Goal: Transaction & Acquisition: Purchase product/service

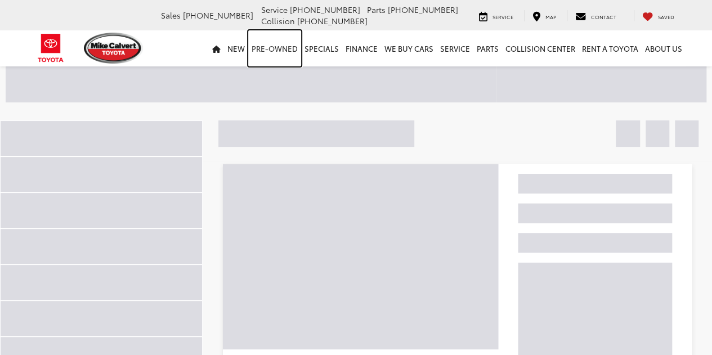
drag, startPoint x: 0, startPoint y: 0, endPoint x: 283, endPoint y: 44, distance: 286.5
click at [283, 44] on link "Pre-Owned" at bounding box center [274, 48] width 53 height 36
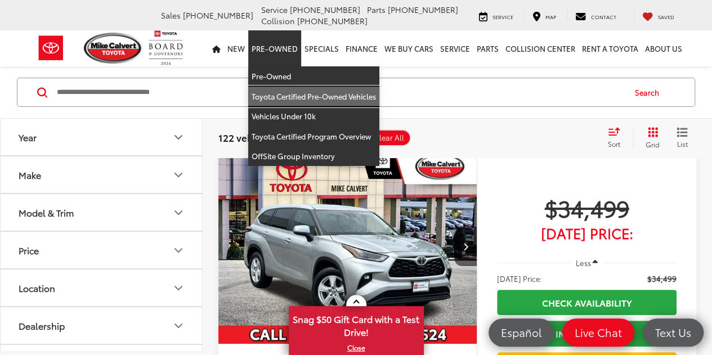
click at [277, 96] on link "Toyota Certified Pre-Owned Vehicles" at bounding box center [313, 97] width 131 height 20
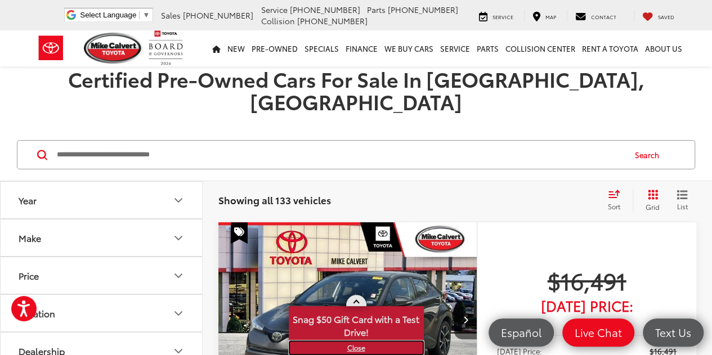
click at [353, 347] on link "X" at bounding box center [356, 348] width 133 height 12
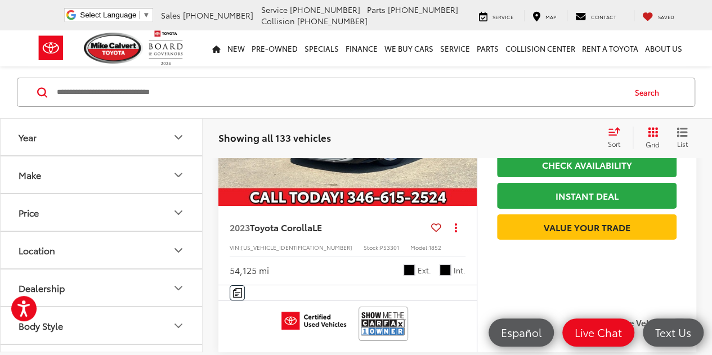
scroll to position [4191, 0]
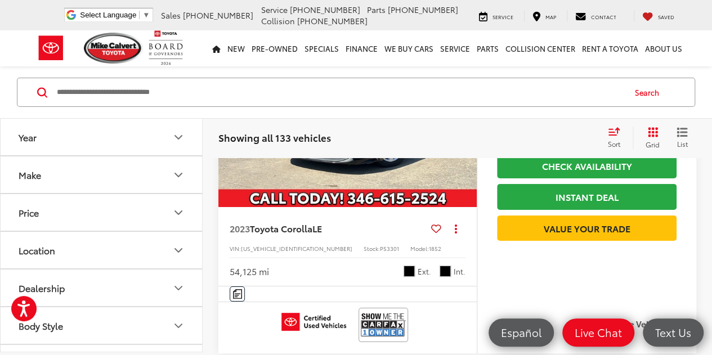
click at [116, 177] on button "Make" at bounding box center [102, 174] width 203 height 37
click at [128, 169] on button "Make" at bounding box center [102, 174] width 203 height 37
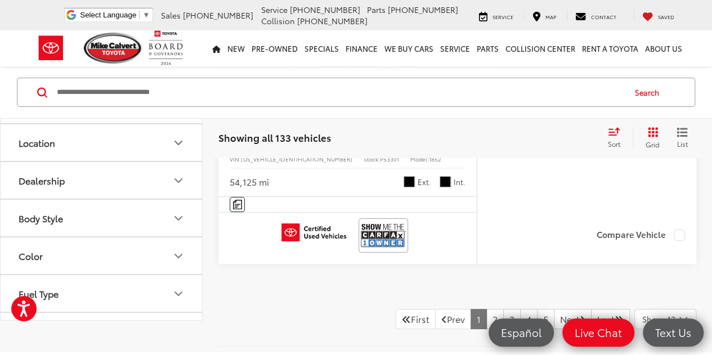
scroll to position [0, 0]
click at [186, 94] on input "Search by Make, Model, or Keyword" at bounding box center [340, 92] width 568 height 27
type input "*"
type input "*****"
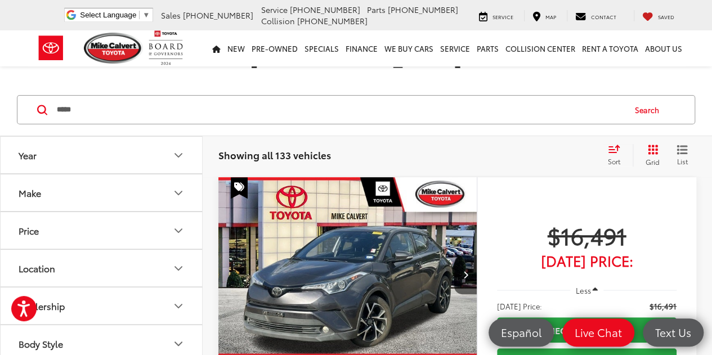
scroll to position [41, 0]
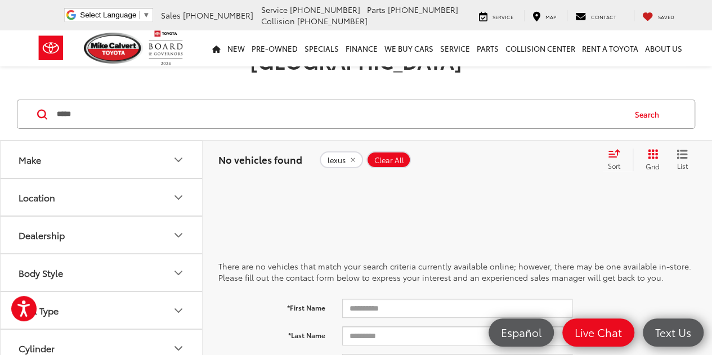
click at [97, 141] on button "Make" at bounding box center [102, 159] width 203 height 37
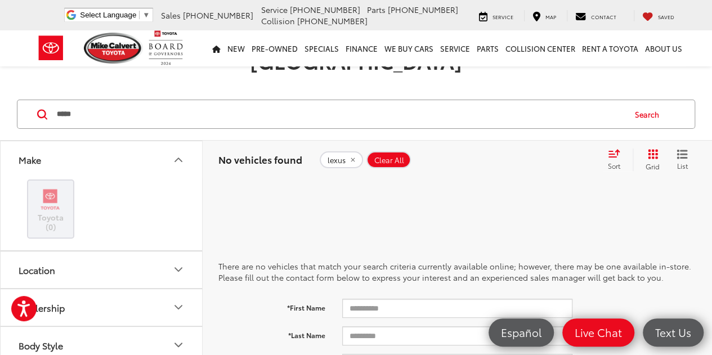
click at [97, 141] on button "Make" at bounding box center [102, 159] width 203 height 37
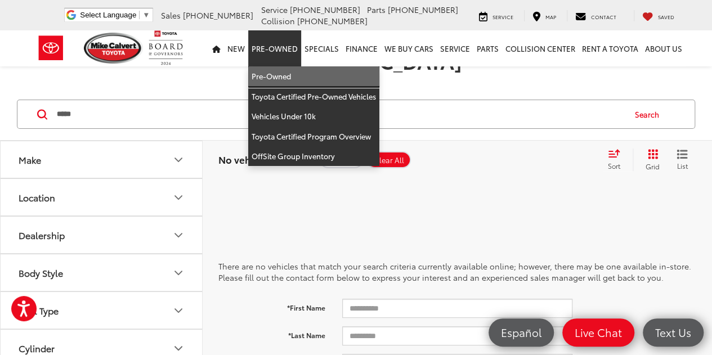
click at [280, 73] on link "Pre-Owned" at bounding box center [313, 76] width 131 height 20
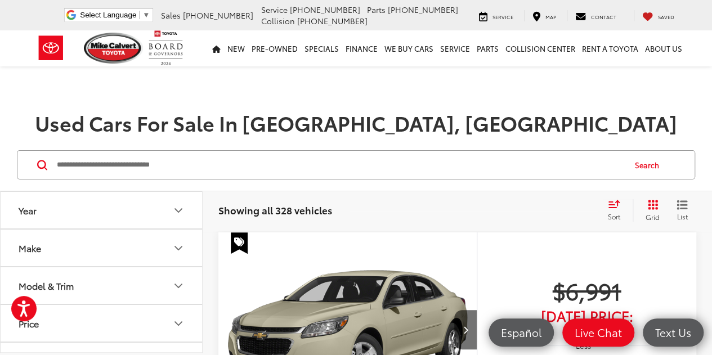
click at [163, 245] on button "Make" at bounding box center [102, 248] width 203 height 37
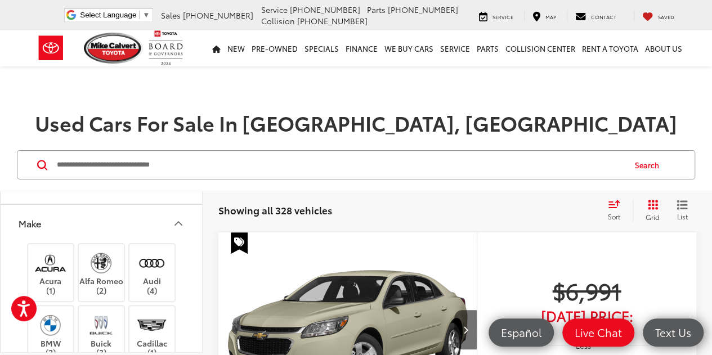
scroll to position [28, 0]
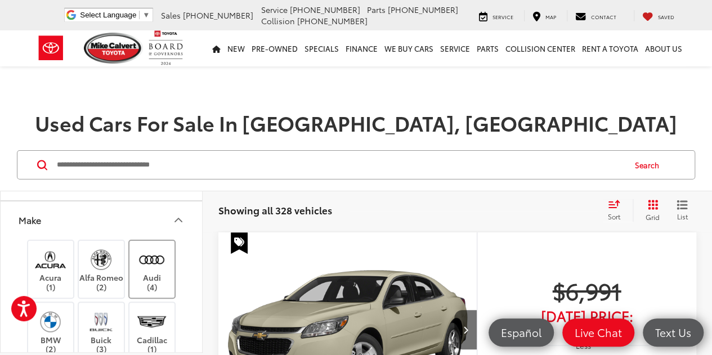
click at [145, 273] on label "Audi (4)" at bounding box center [152, 269] width 46 height 46
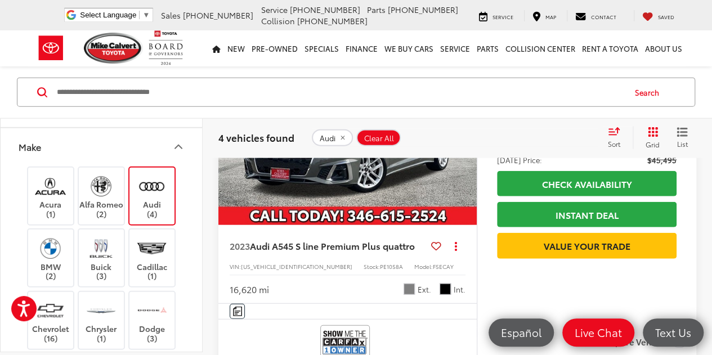
scroll to position [1289, 0]
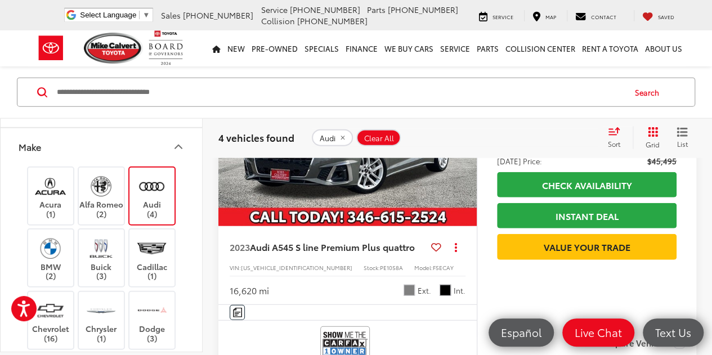
click at [159, 188] on img at bounding box center [151, 186] width 31 height 26
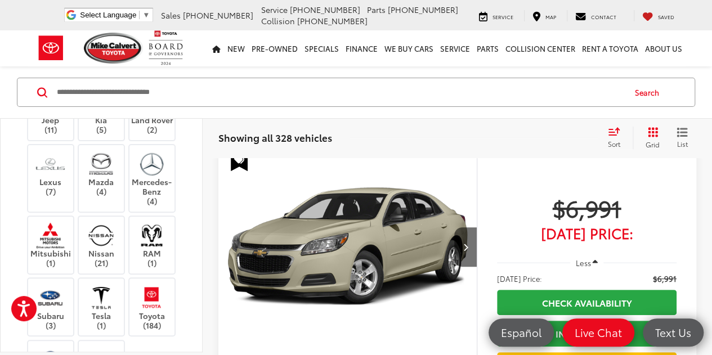
scroll to position [344, 0]
click at [57, 196] on label "Lexus (7)" at bounding box center [51, 173] width 46 height 46
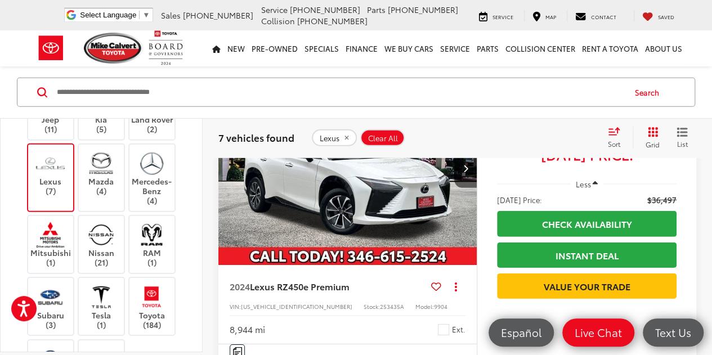
scroll to position [1600, 0]
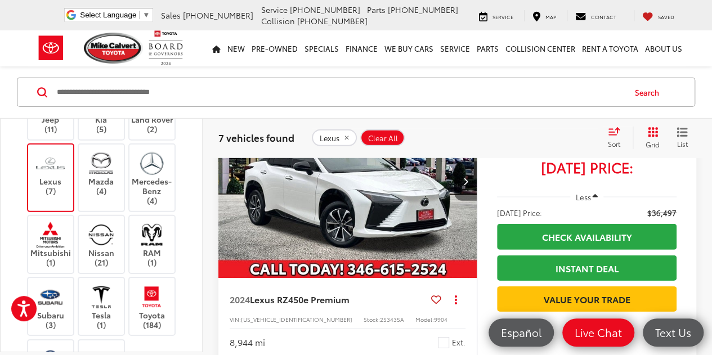
click at [465, 185] on icon "Next image" at bounding box center [464, 181] width 5 height 8
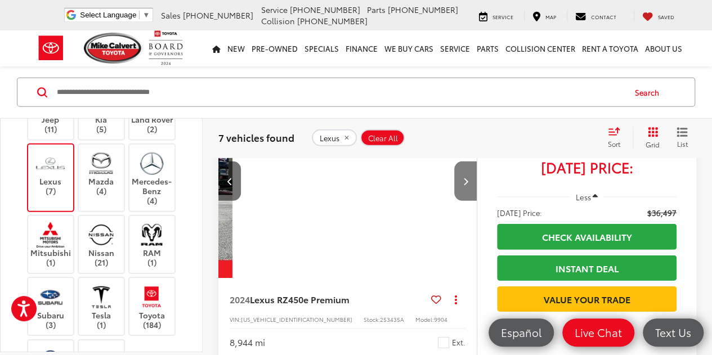
scroll to position [0, 260]
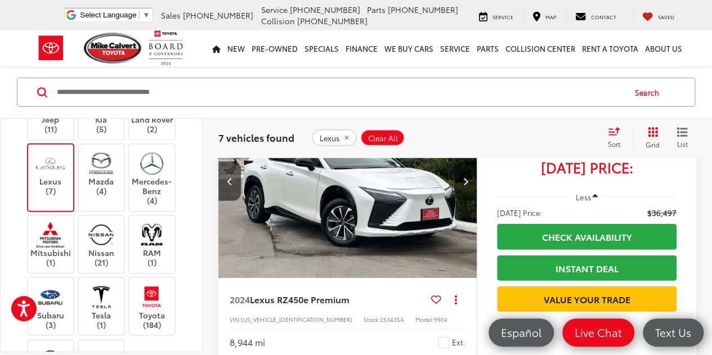
click at [465, 185] on icon "Next image" at bounding box center [464, 181] width 5 height 8
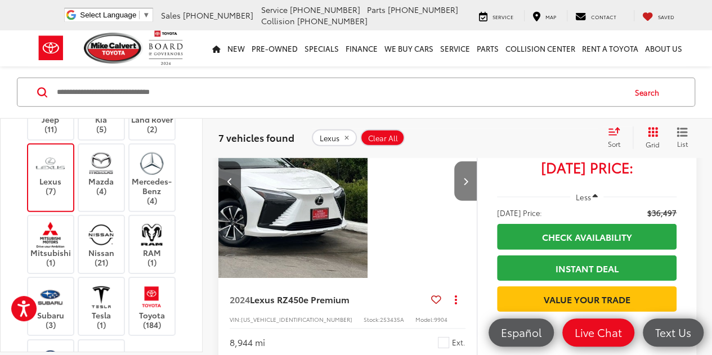
scroll to position [0, 519]
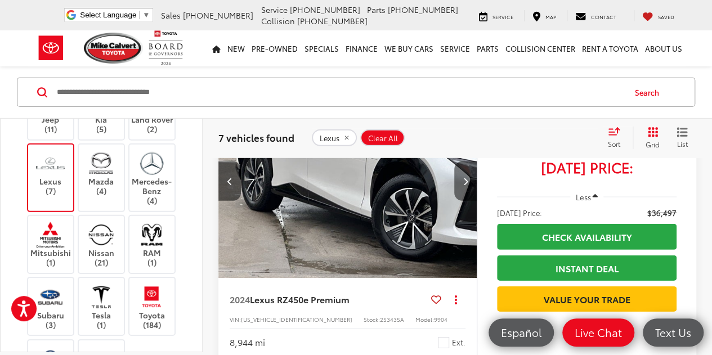
click at [465, 185] on icon "Next image" at bounding box center [464, 181] width 5 height 8
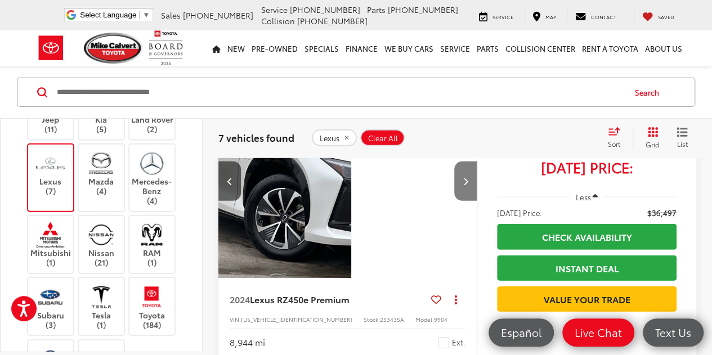
scroll to position [0, 779]
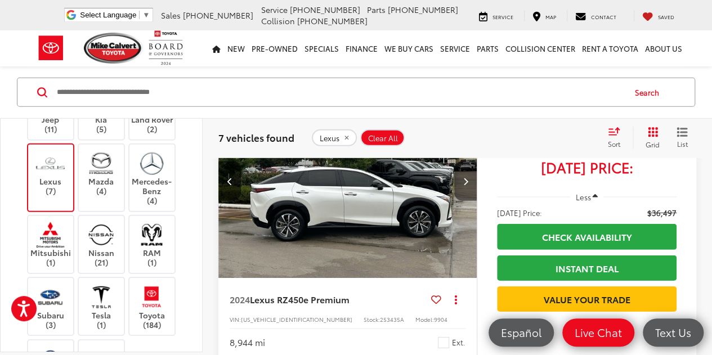
click at [465, 185] on icon "Next image" at bounding box center [464, 181] width 5 height 8
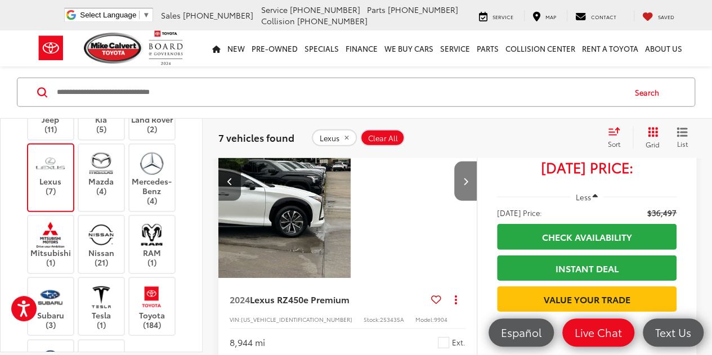
scroll to position [0, 1039]
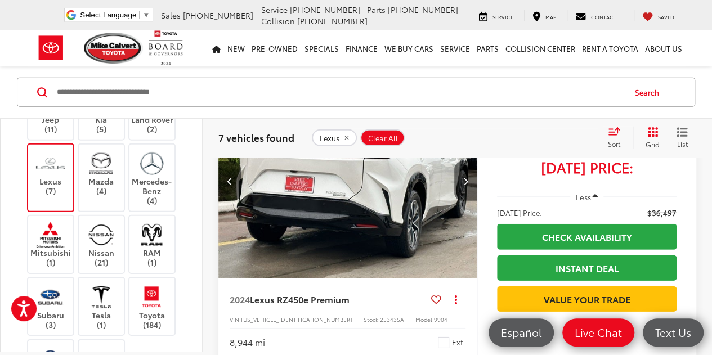
click at [465, 185] on icon "Next image" at bounding box center [464, 181] width 5 height 8
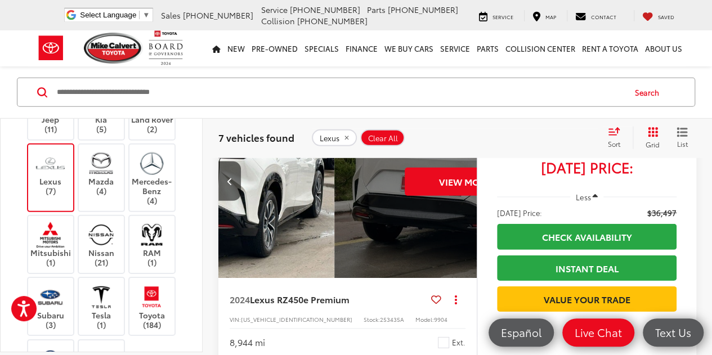
scroll to position [0, 1299]
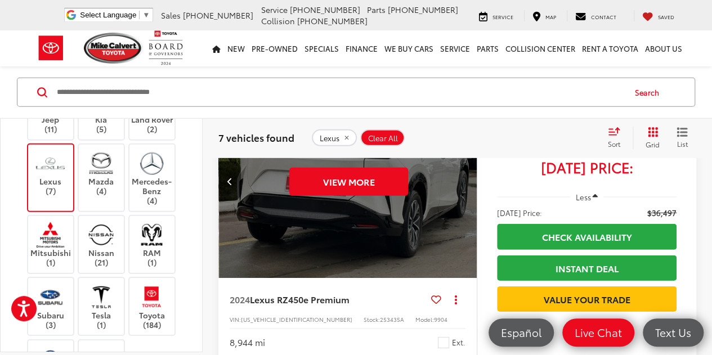
click at [465, 192] on div "View More" at bounding box center [349, 181] width 260 height 195
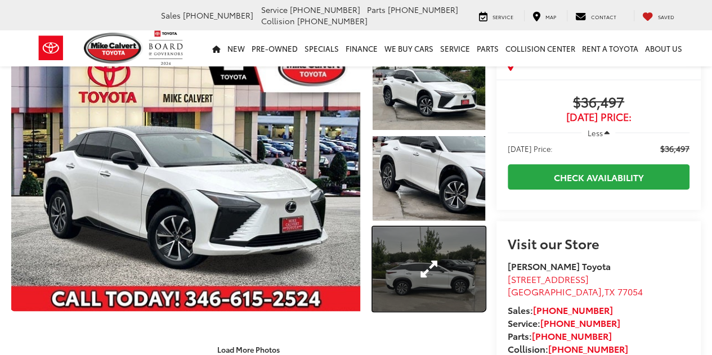
click at [425, 259] on link "Expand Photo 3" at bounding box center [428, 269] width 113 height 84
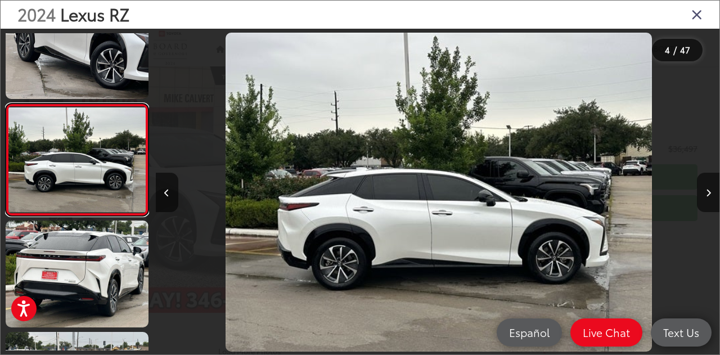
scroll to position [0, 1692]
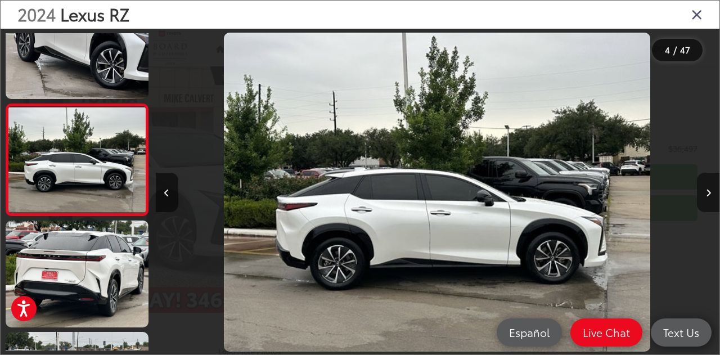
click at [707, 189] on icon "Next image" at bounding box center [708, 193] width 5 height 8
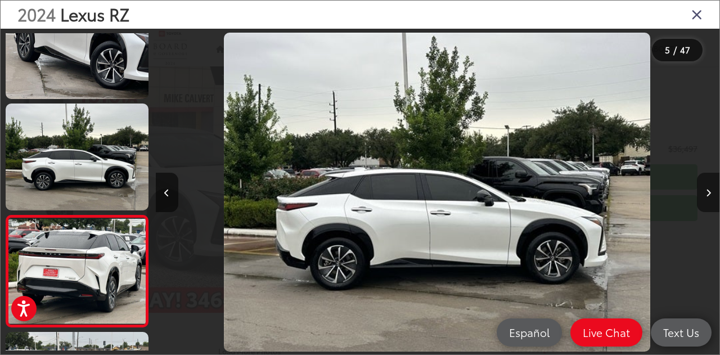
scroll to position [0, 1730]
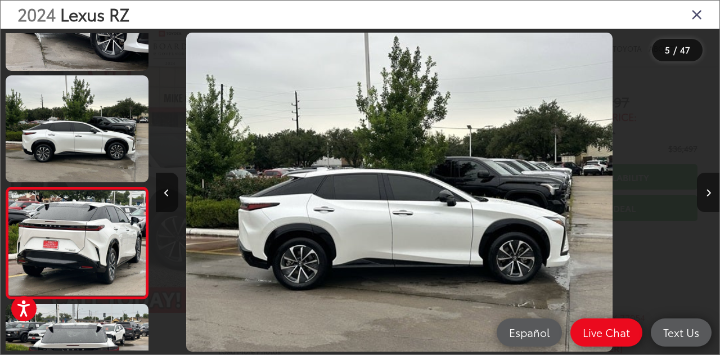
click at [707, 189] on icon "Next image" at bounding box center [708, 193] width 5 height 8
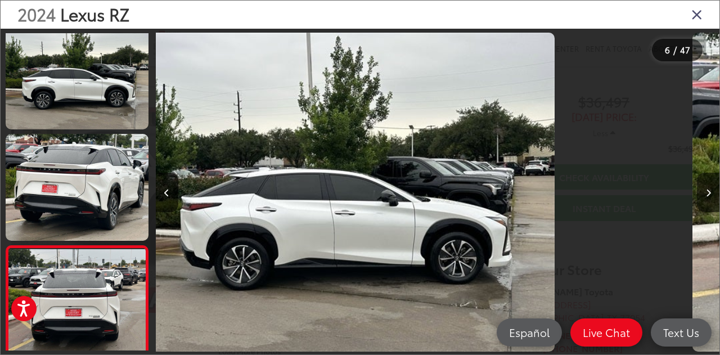
scroll to position [0, 1935]
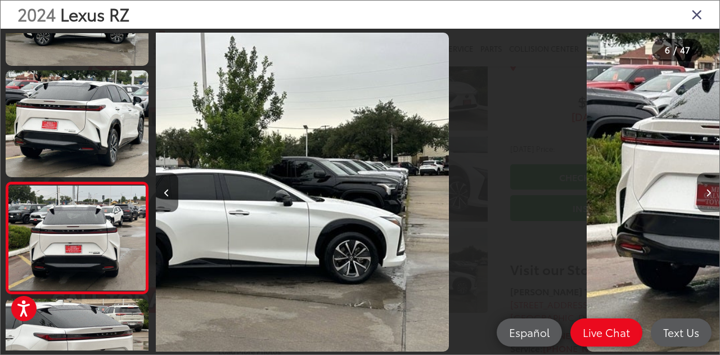
click at [707, 189] on icon "Next image" at bounding box center [708, 193] width 5 height 8
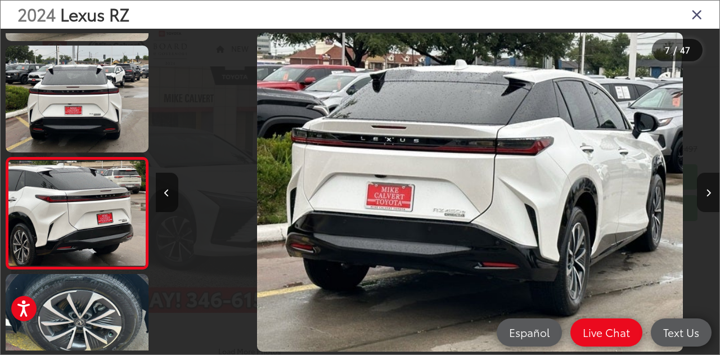
scroll to position [600, 0]
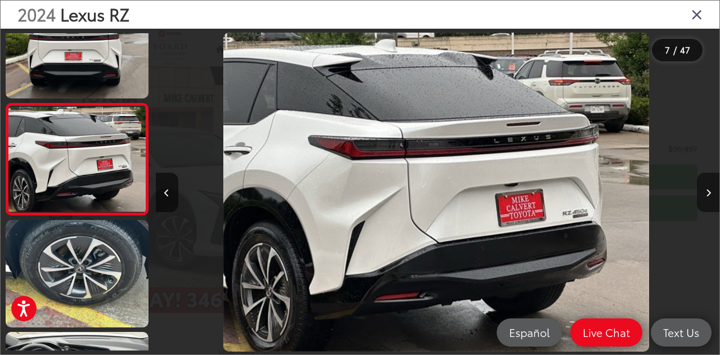
click at [707, 189] on icon "Next image" at bounding box center [708, 193] width 5 height 8
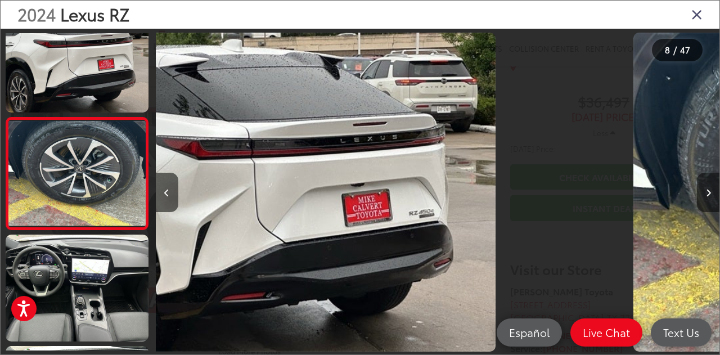
scroll to position [711, 0]
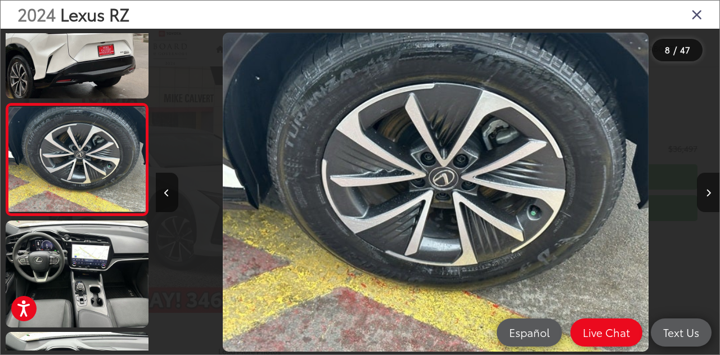
click at [707, 189] on icon "Next image" at bounding box center [708, 193] width 5 height 8
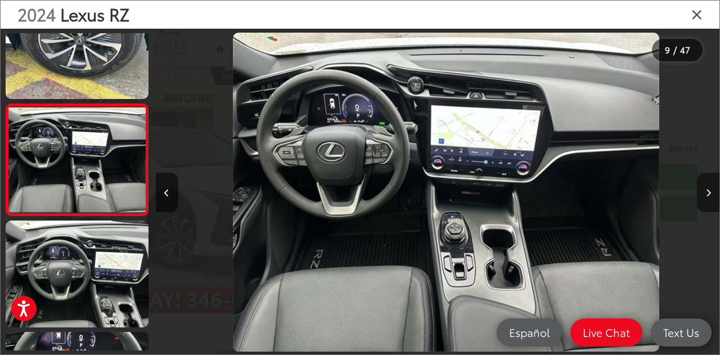
scroll to position [0, 4514]
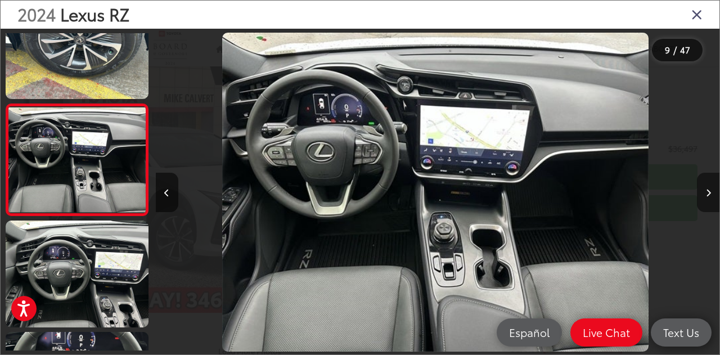
click at [701, 196] on button "Next image" at bounding box center [708, 192] width 23 height 39
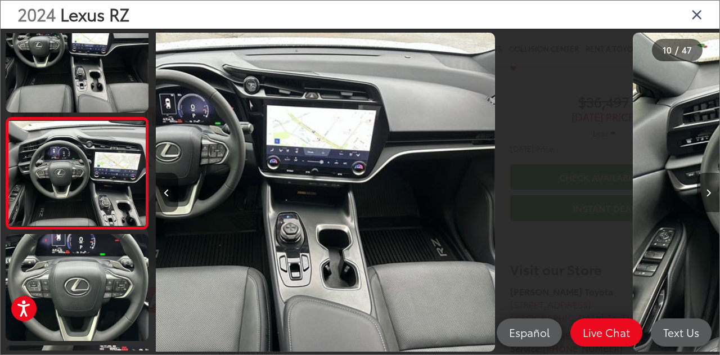
scroll to position [935, 0]
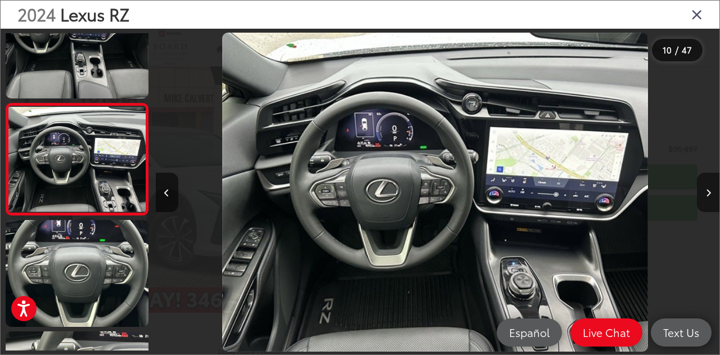
click at [701, 196] on button "Next image" at bounding box center [708, 192] width 23 height 39
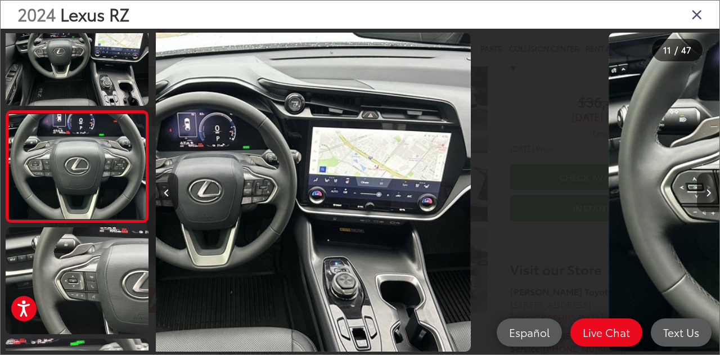
scroll to position [1046, 0]
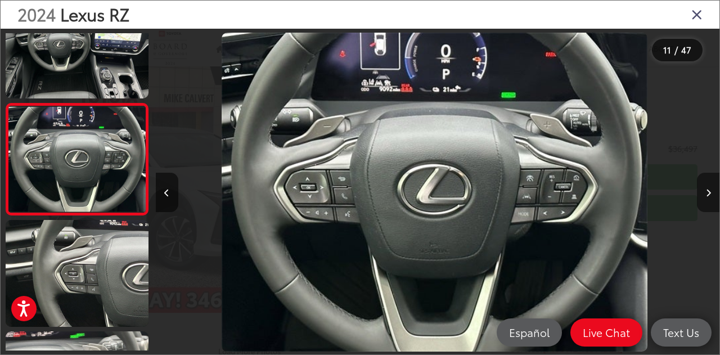
click at [701, 196] on button "Next image" at bounding box center [708, 192] width 23 height 39
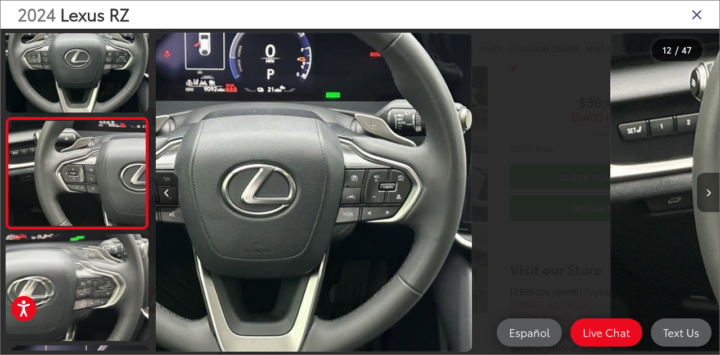
scroll to position [1157, 0]
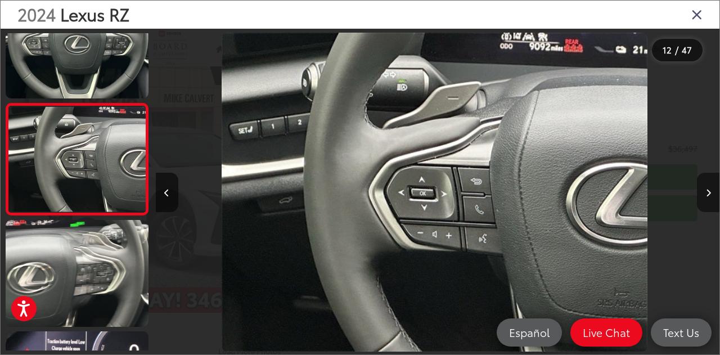
click at [701, 196] on button "Next image" at bounding box center [708, 192] width 23 height 39
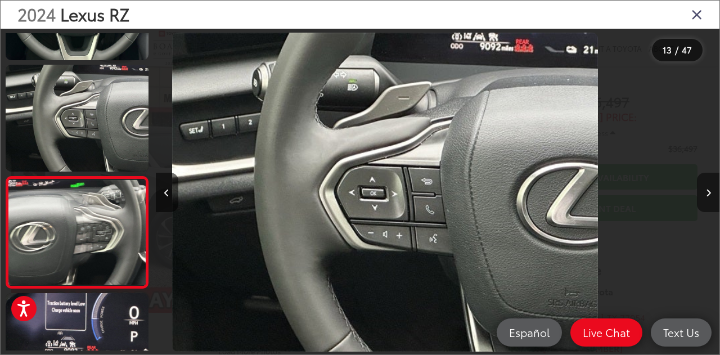
scroll to position [0, 0]
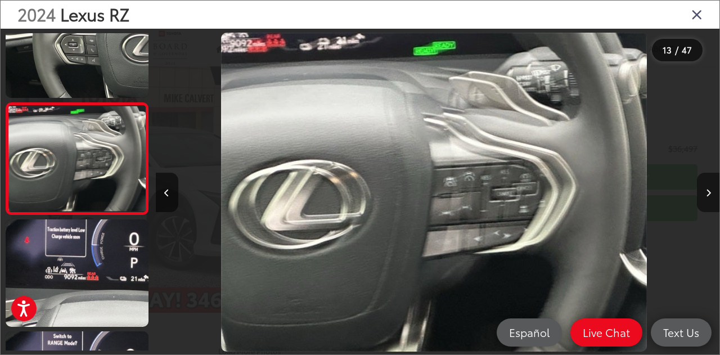
click at [701, 196] on button "Next image" at bounding box center [708, 192] width 23 height 39
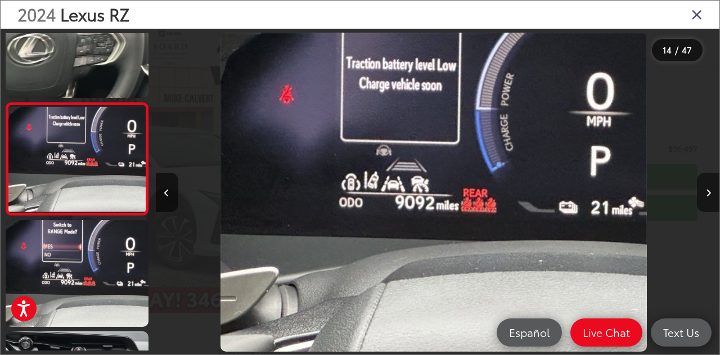
click at [701, 196] on button "Next image" at bounding box center [708, 192] width 23 height 39
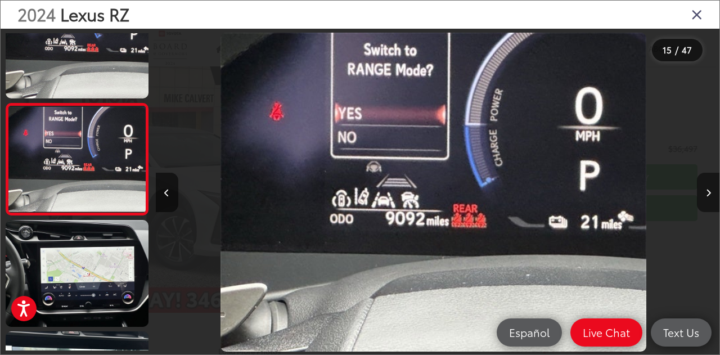
click at [701, 196] on button "Next image" at bounding box center [708, 192] width 23 height 39
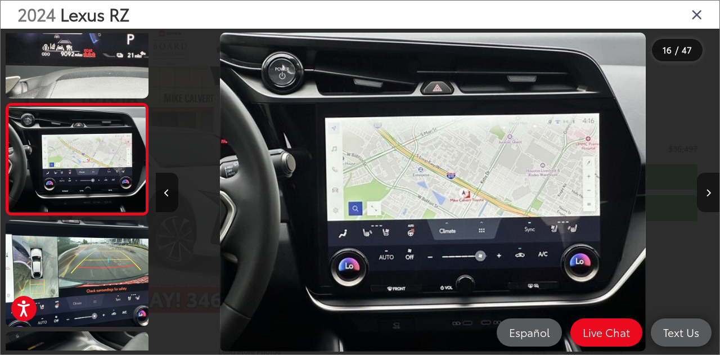
click at [701, 196] on button "Next image" at bounding box center [708, 192] width 23 height 39
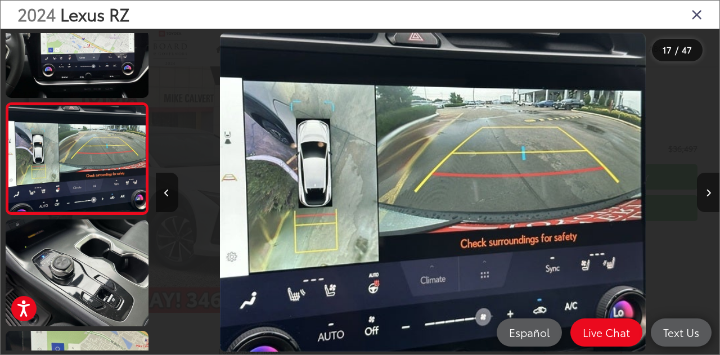
click at [701, 196] on button "Next image" at bounding box center [708, 192] width 23 height 39
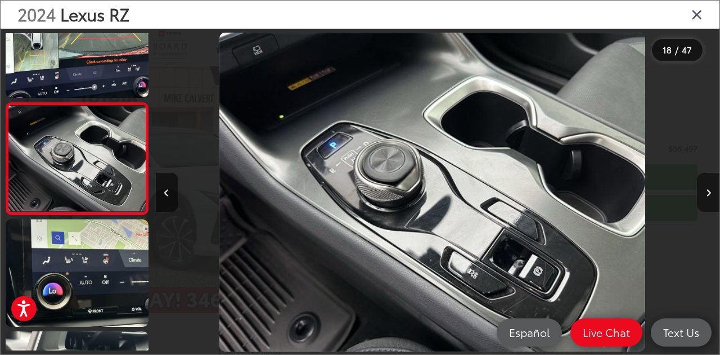
click at [701, 196] on button "Next image" at bounding box center [708, 192] width 23 height 39
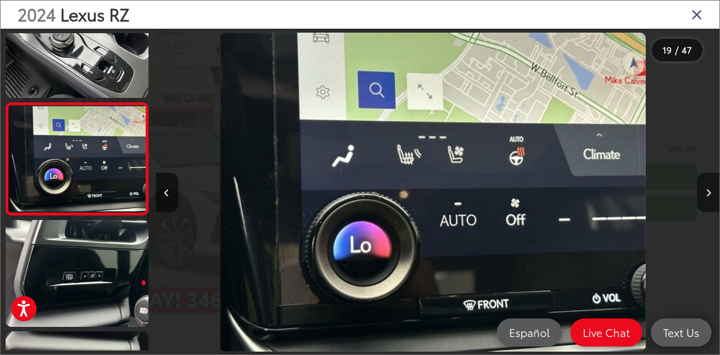
click at [701, 196] on button "Next image" at bounding box center [708, 192] width 23 height 39
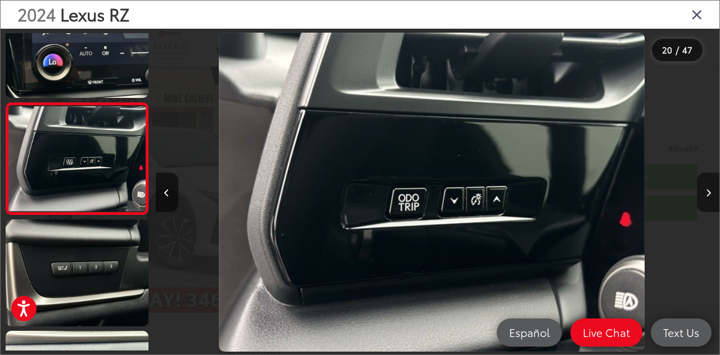
click at [701, 196] on button "Next image" at bounding box center [708, 192] width 23 height 39
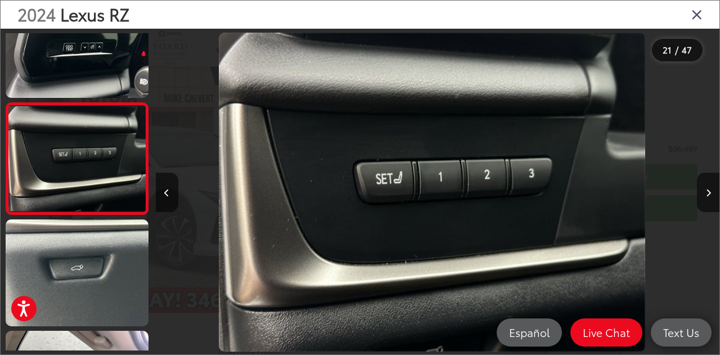
click at [697, 12] on icon "Close gallery" at bounding box center [696, 14] width 11 height 15
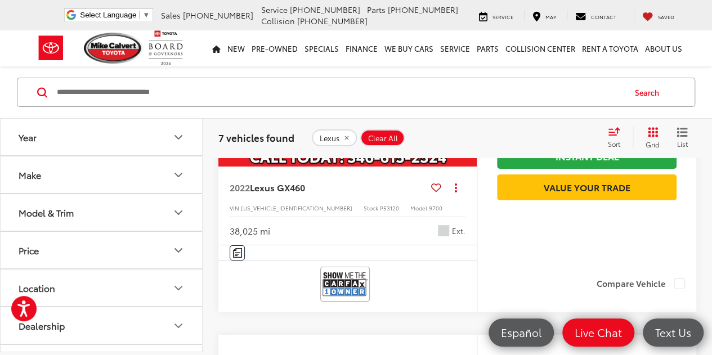
scroll to position [1957, 0]
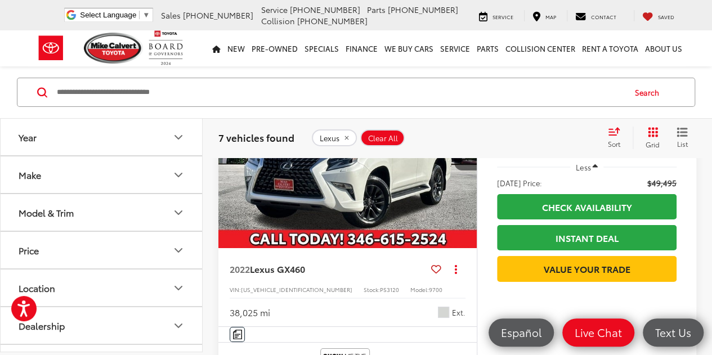
click at [403, 233] on img "2022 Lexus GX 460 0" at bounding box center [348, 151] width 260 height 195
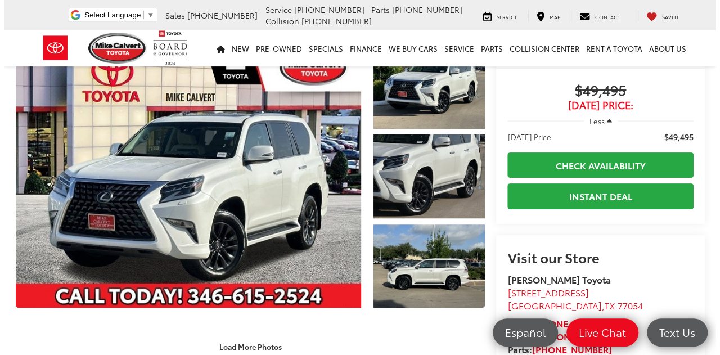
scroll to position [42, 0]
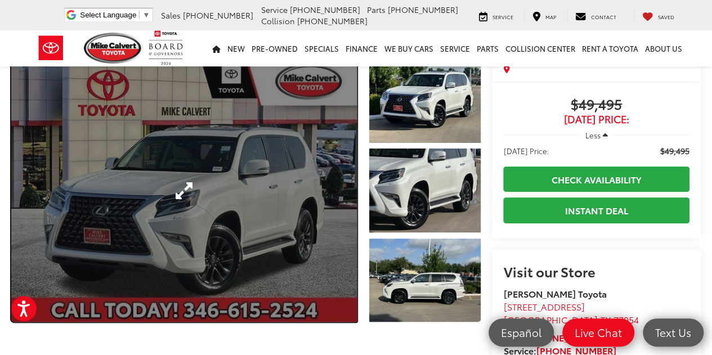
click at [294, 201] on link "Expand Photo 0" at bounding box center [183, 190] width 345 height 263
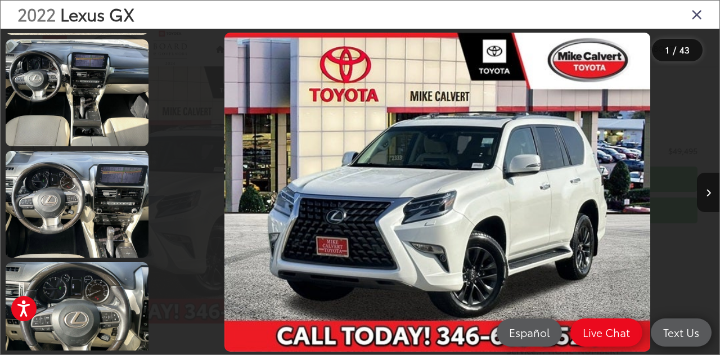
scroll to position [893, 0]
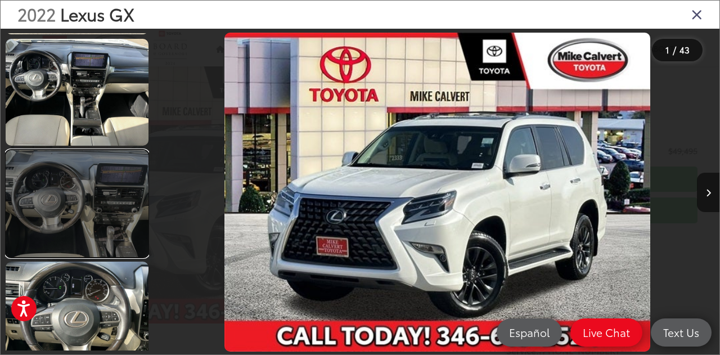
click at [64, 199] on link at bounding box center [77, 203] width 143 height 107
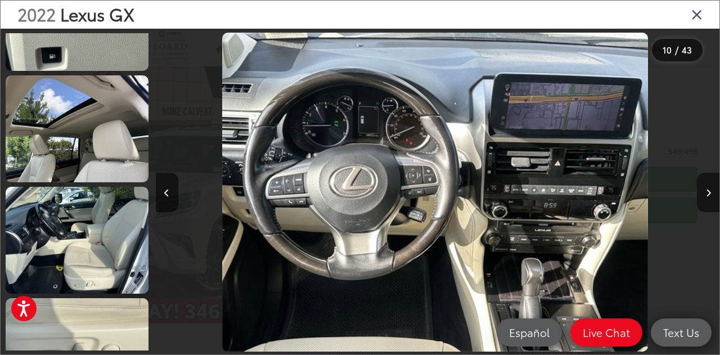
scroll to position [2312, 0]
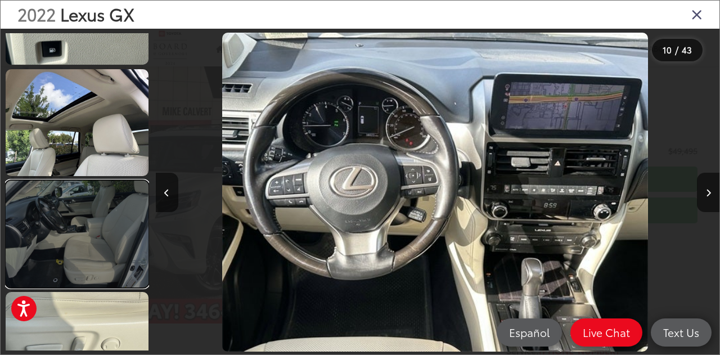
drag, startPoint x: 64, startPoint y: 199, endPoint x: 53, endPoint y: 245, distance: 47.5
click at [53, 245] on link at bounding box center [77, 234] width 143 height 107
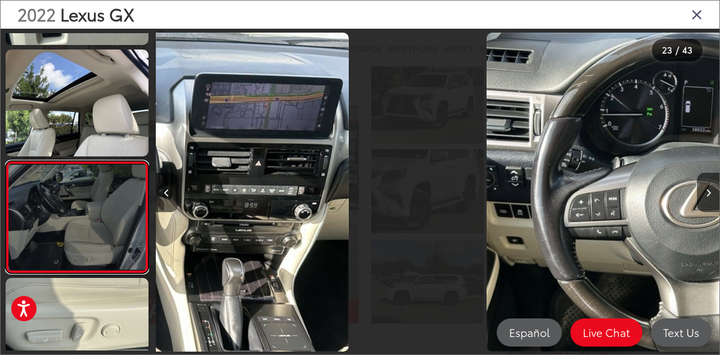
scroll to position [2384, 0]
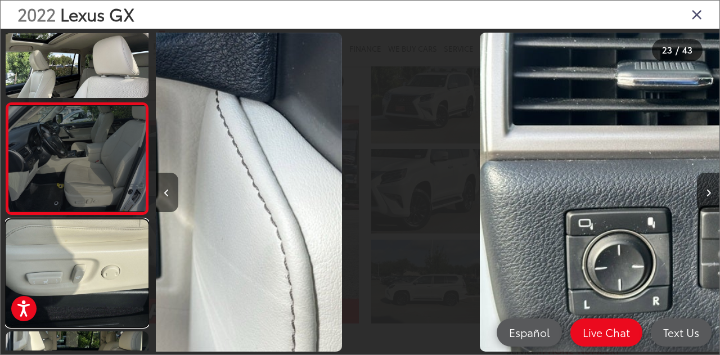
click at [53, 245] on link at bounding box center [77, 272] width 143 height 107
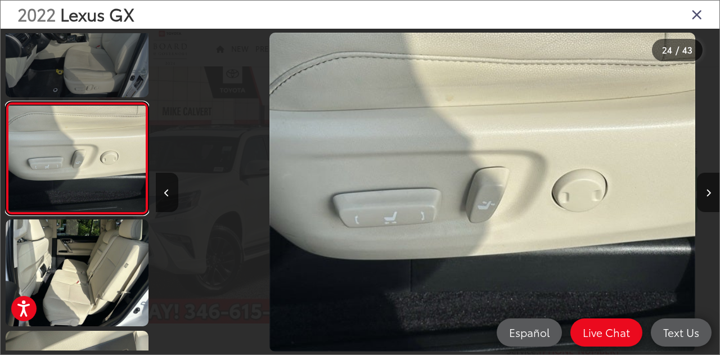
scroll to position [0, 12978]
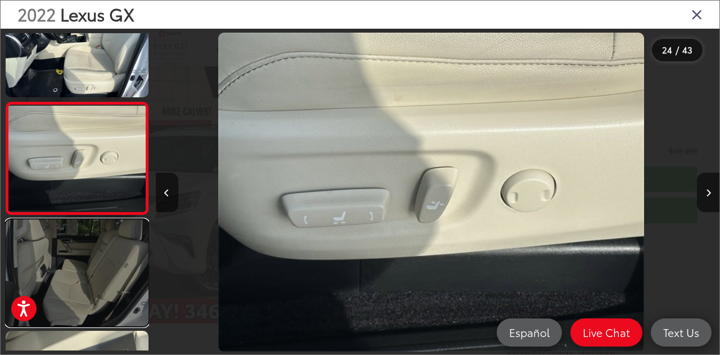
click at [55, 307] on link at bounding box center [77, 272] width 143 height 107
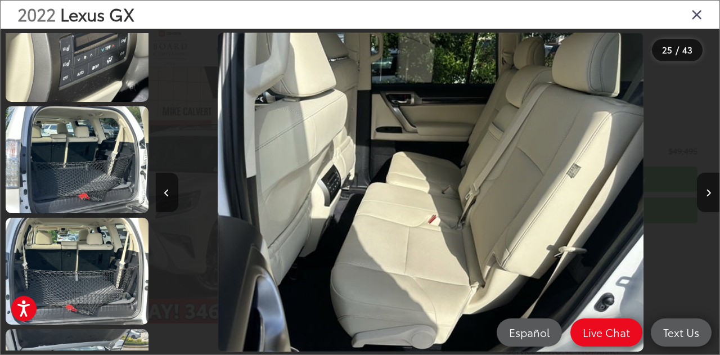
scroll to position [2827, 0]
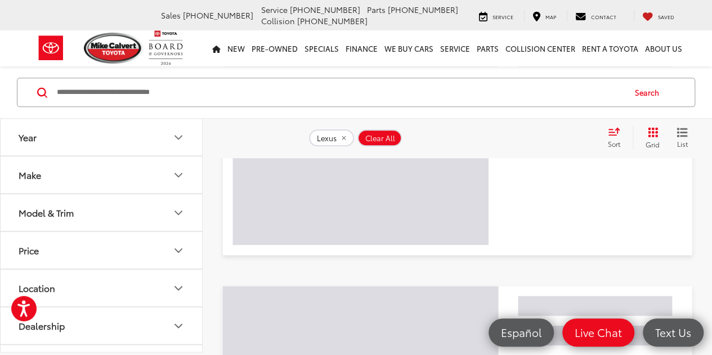
scroll to position [212, 0]
